Goal: Communication & Community: Answer question/provide support

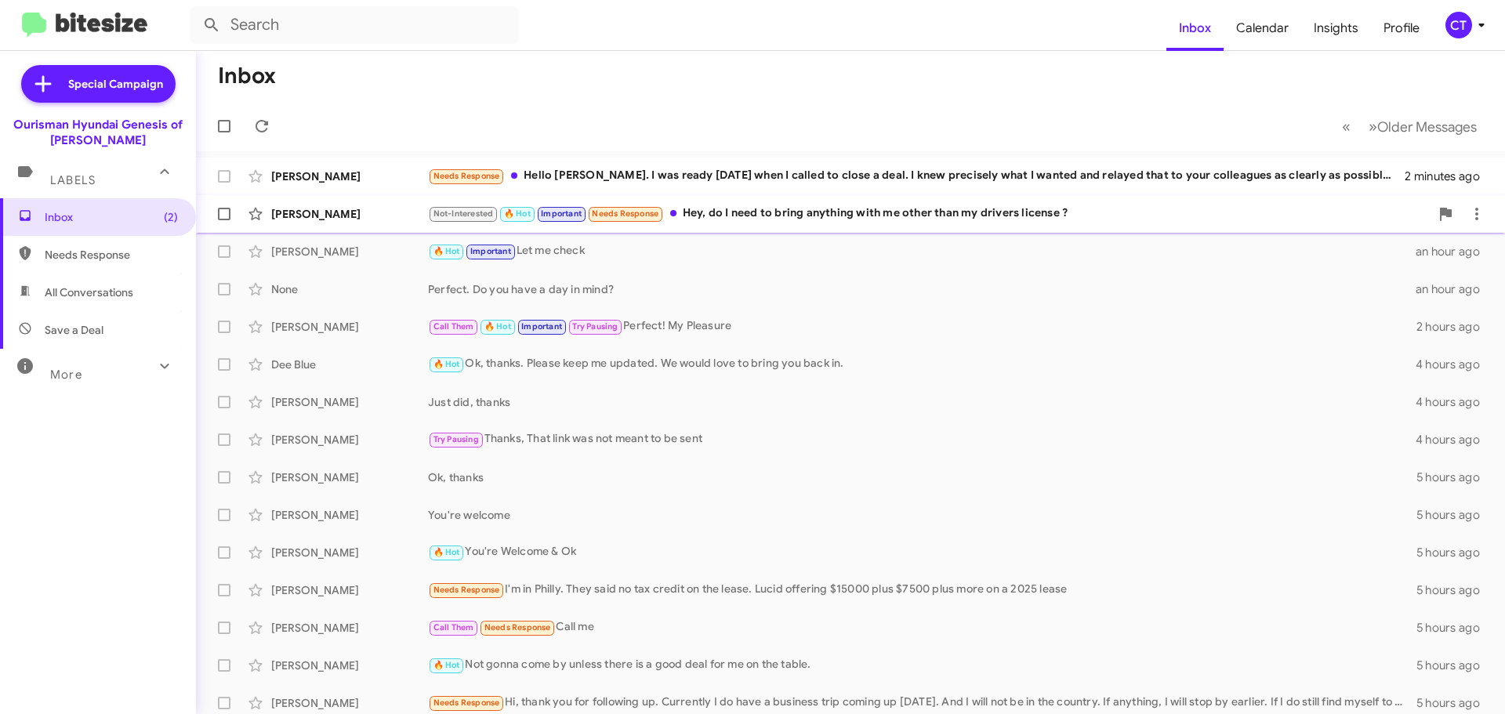
click at [797, 212] on div "Not-Interested 🔥 Hot Important Needs Response Hey, do I need to bring anything …" at bounding box center [929, 214] width 1002 height 18
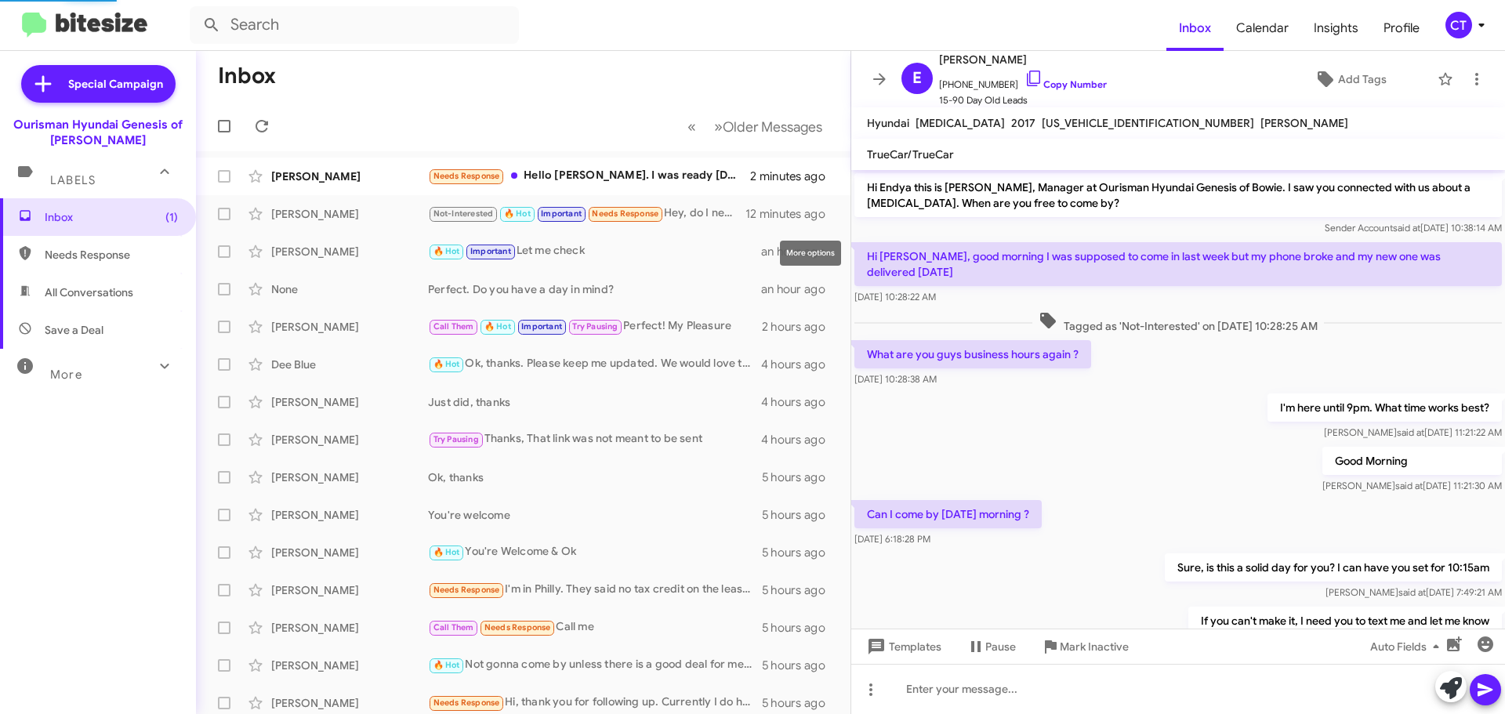
scroll to position [220, 0]
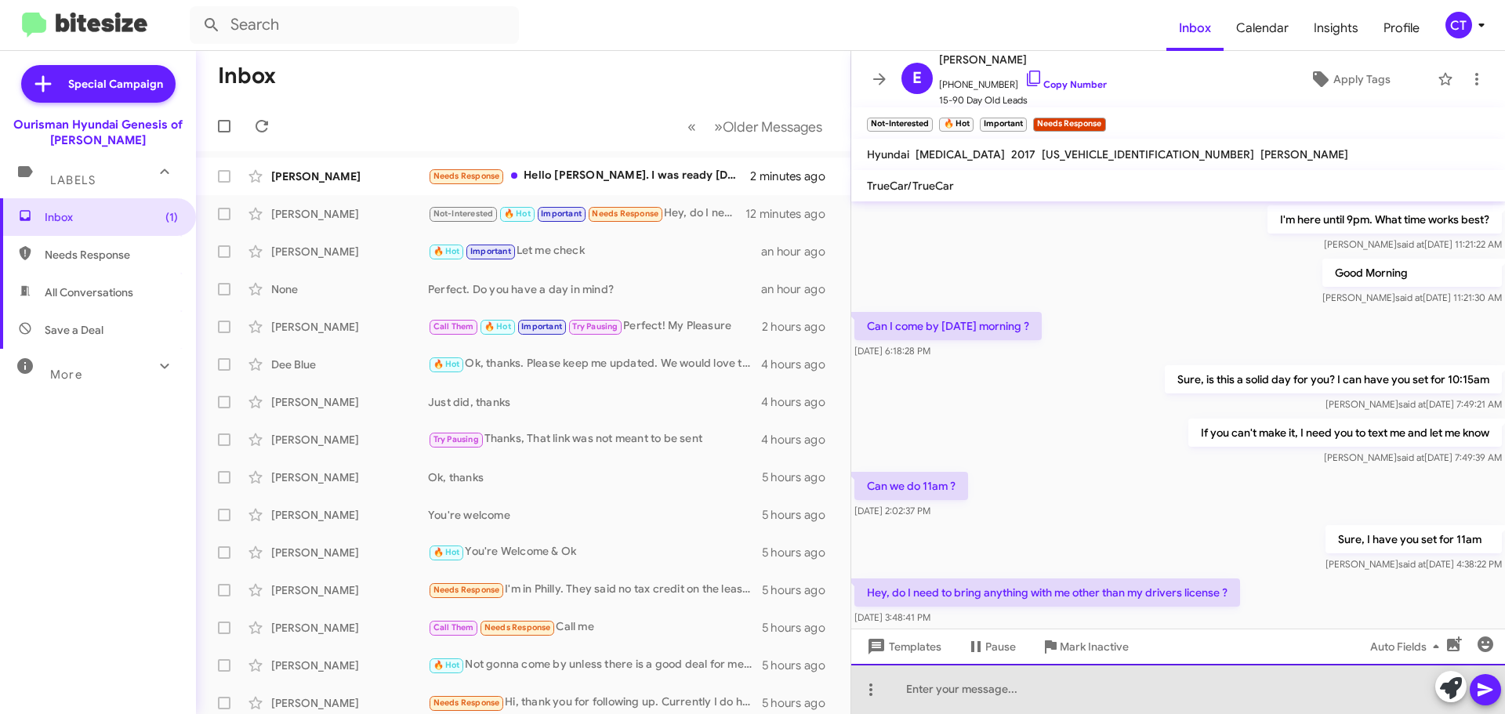
click at [992, 700] on div at bounding box center [1179, 689] width 654 height 50
click at [1131, 694] on div "You can bring your proof of income or" at bounding box center [1179, 689] width 654 height 50
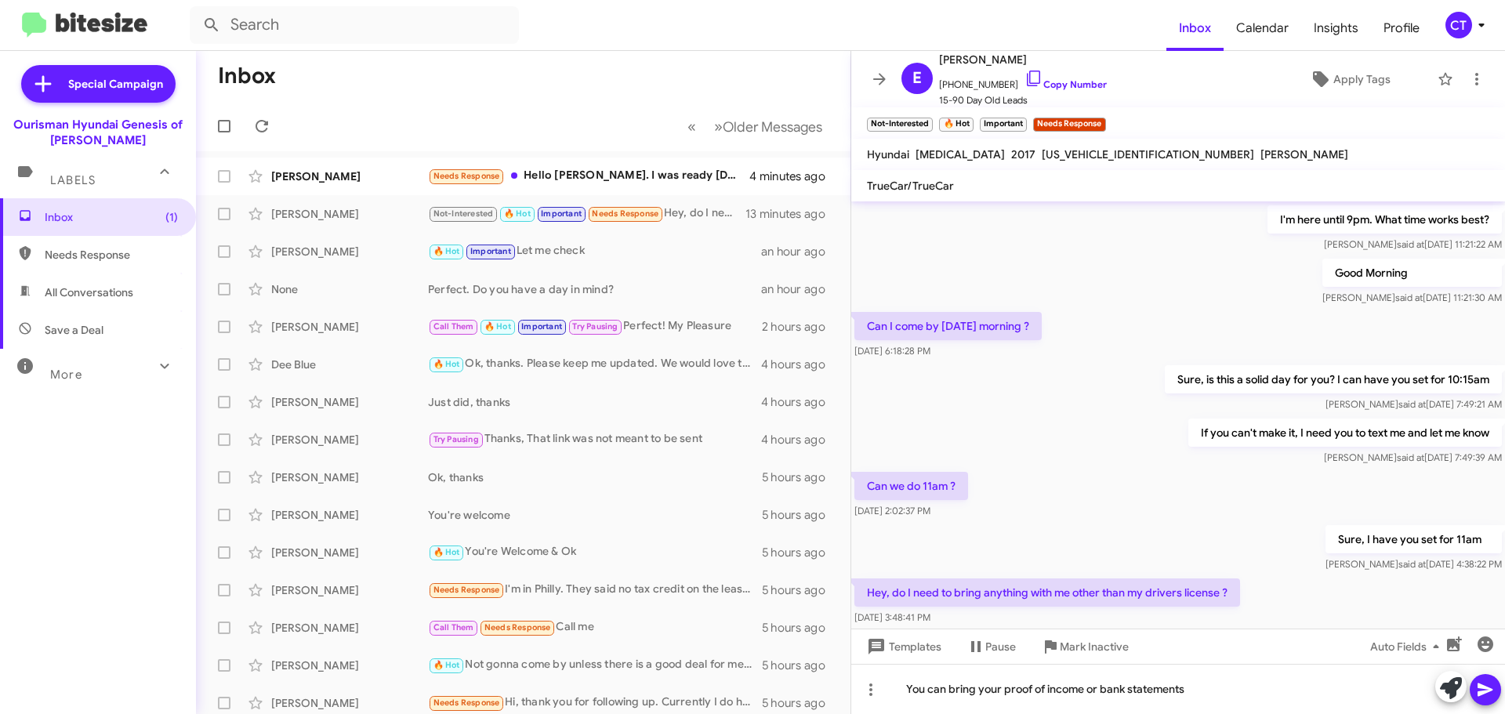
click at [1491, 682] on icon at bounding box center [1485, 690] width 19 height 19
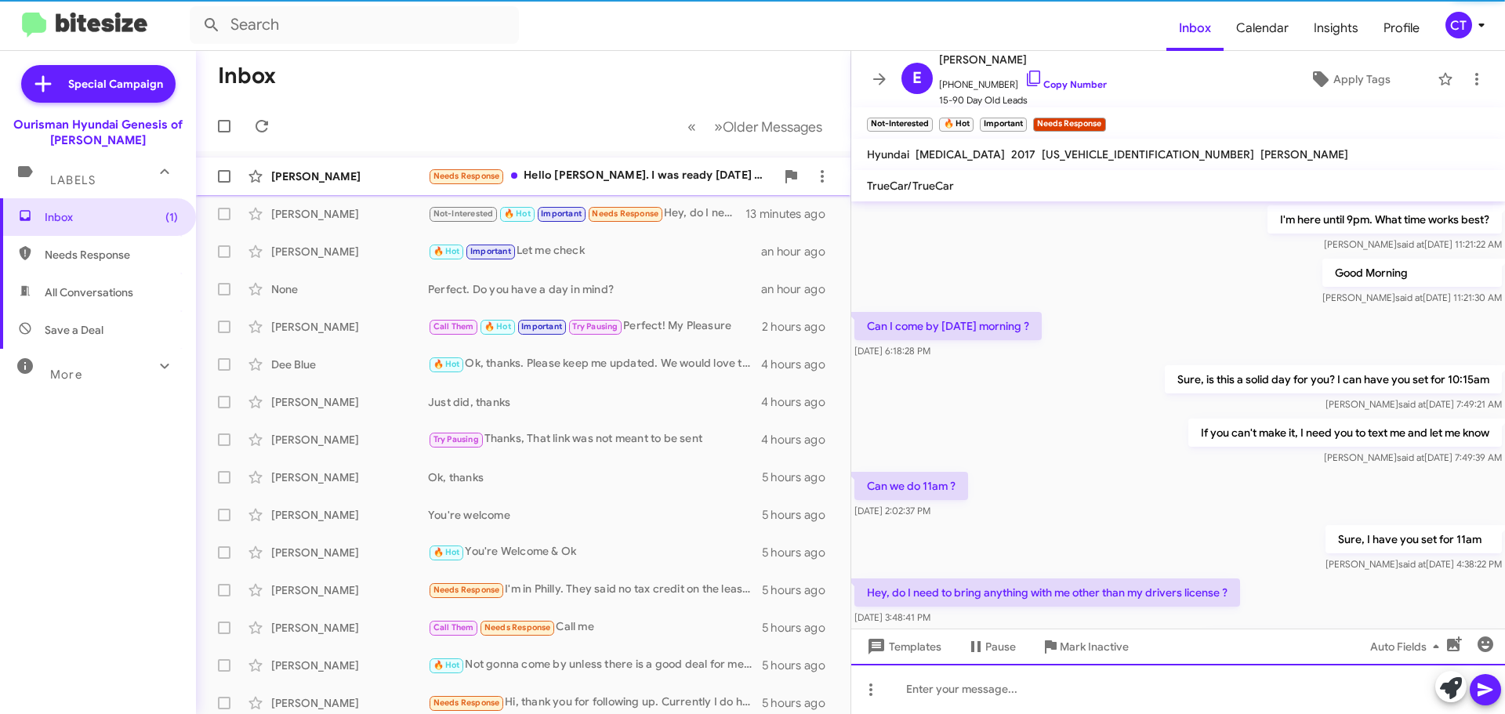
scroll to position [0, 0]
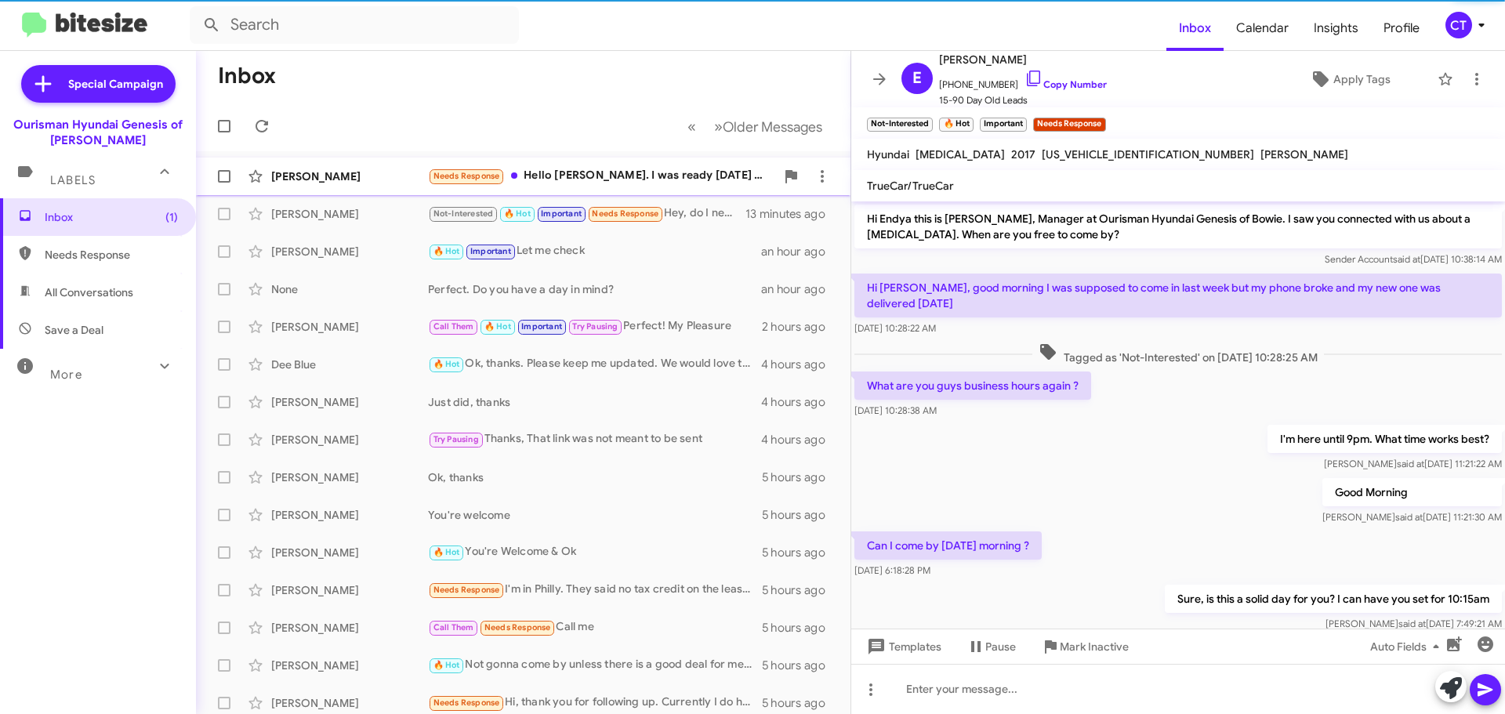
click at [572, 169] on div "Needs Response Hello [PERSON_NAME]. I was ready [DATE] when I called to close a…" at bounding box center [601, 176] width 347 height 18
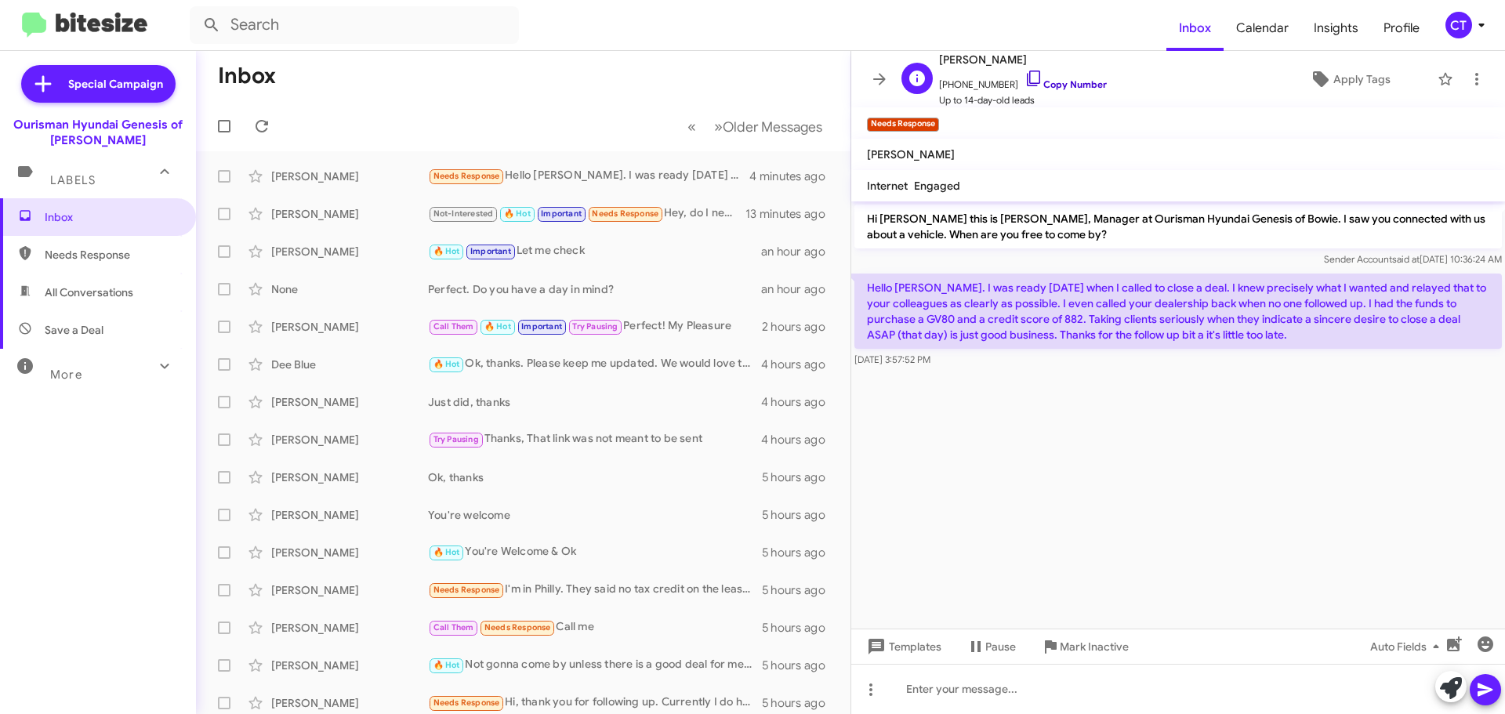
click at [1026, 77] on icon at bounding box center [1034, 78] width 19 height 19
click at [1027, 71] on icon at bounding box center [1033, 79] width 13 height 16
drag, startPoint x: 869, startPoint y: 280, endPoint x: 979, endPoint y: 368, distance: 141.2
click at [979, 368] on div "Hello Ciara. I was ready ten days ago when I called to close a deal. I knew pre…" at bounding box center [1179, 321] width 654 height 100
copy div "Hello Ciara. I was ready ten days ago when I called to close a deal. I knew pre…"
